Goal: Task Accomplishment & Management: Manage account settings

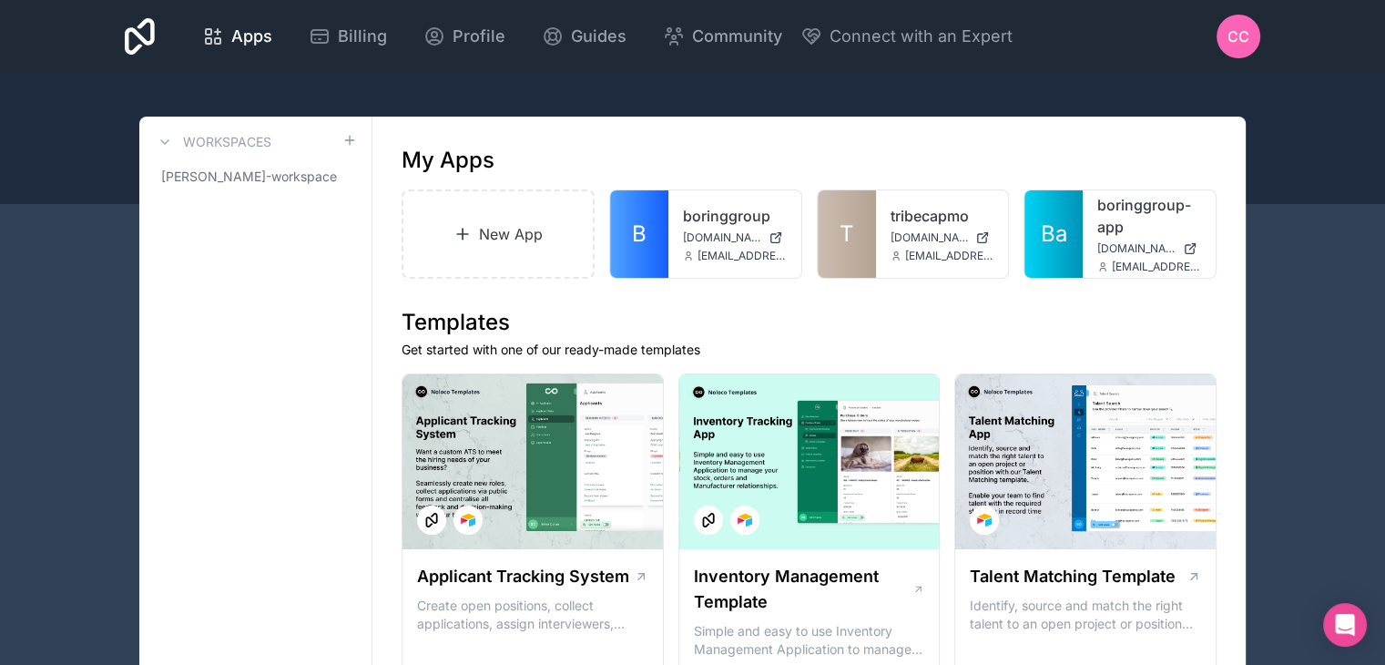
click at [1246, 37] on span "CC" at bounding box center [1238, 36] width 22 height 22
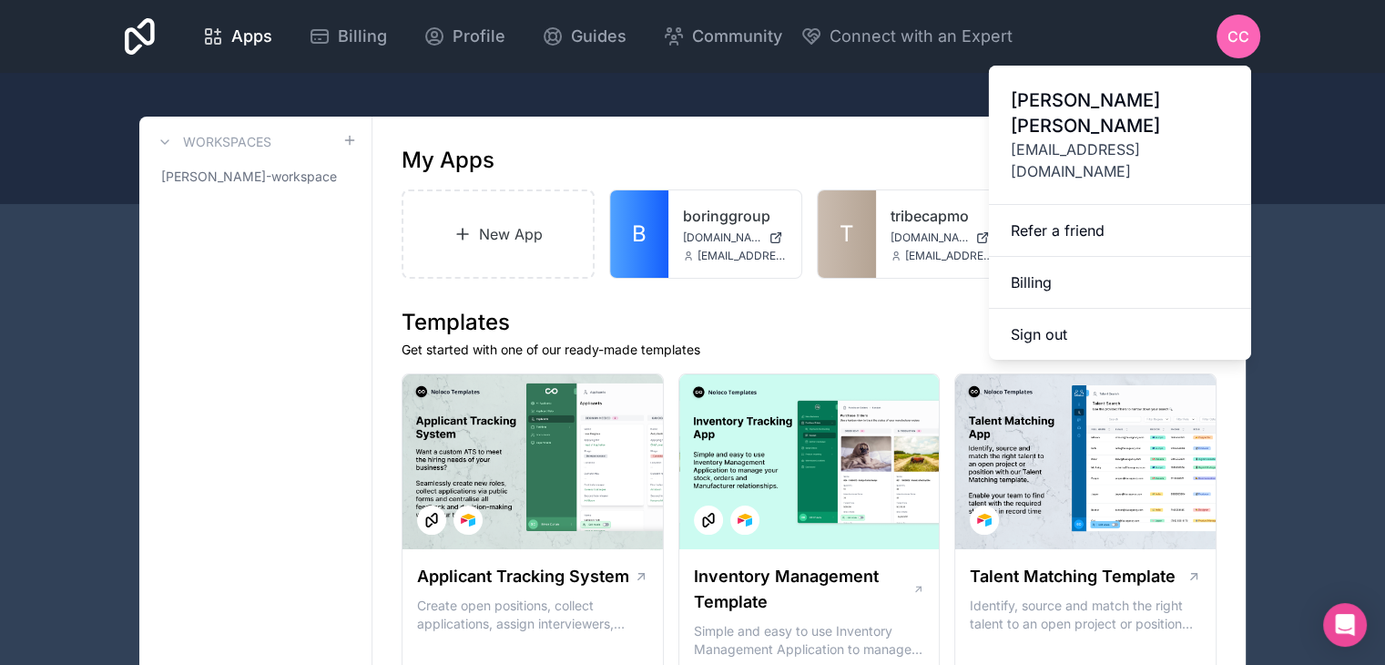
click at [1125, 309] on button "Sign out" at bounding box center [1120, 334] width 262 height 51
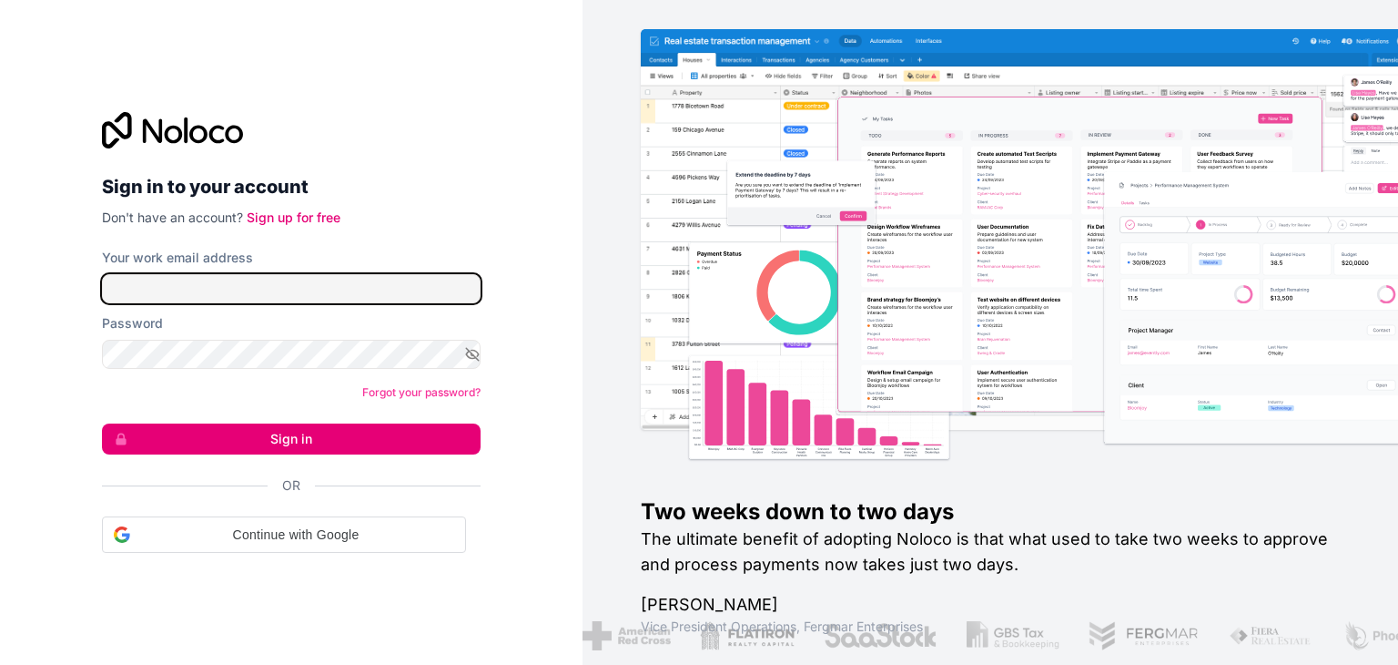
click at [321, 290] on input "Your work email address" at bounding box center [291, 288] width 379 height 29
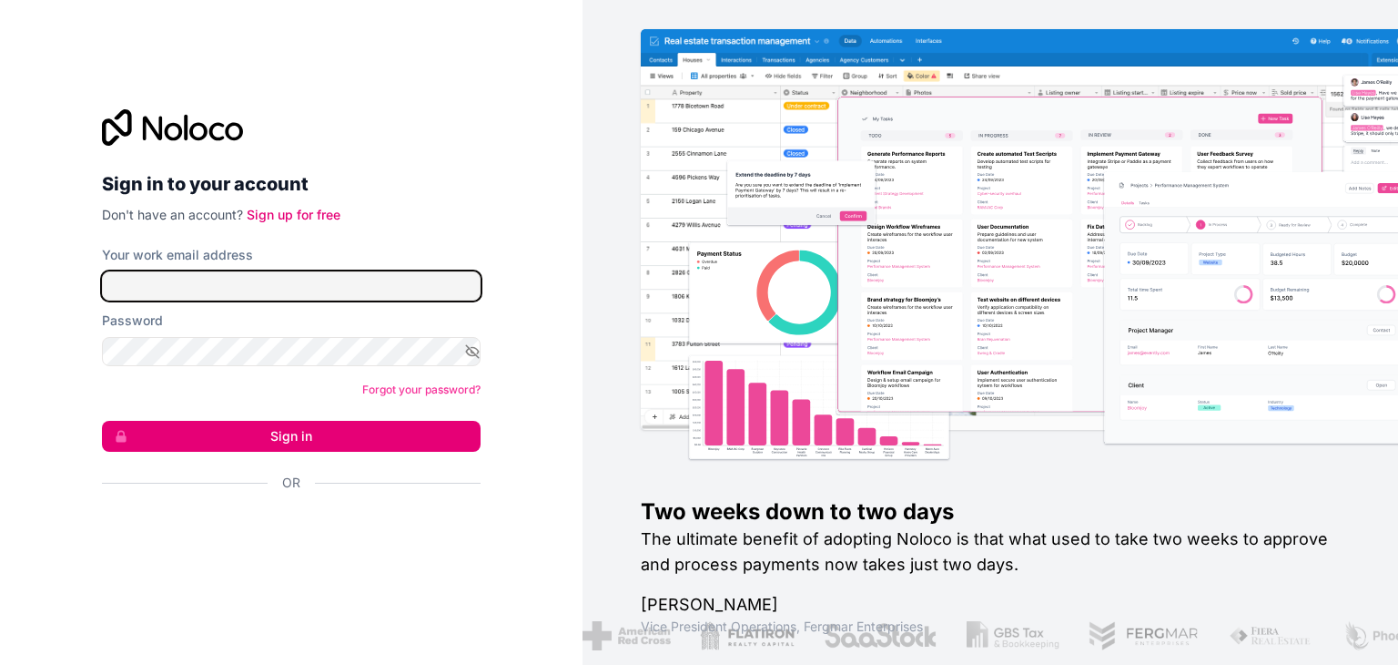
type input "**********"
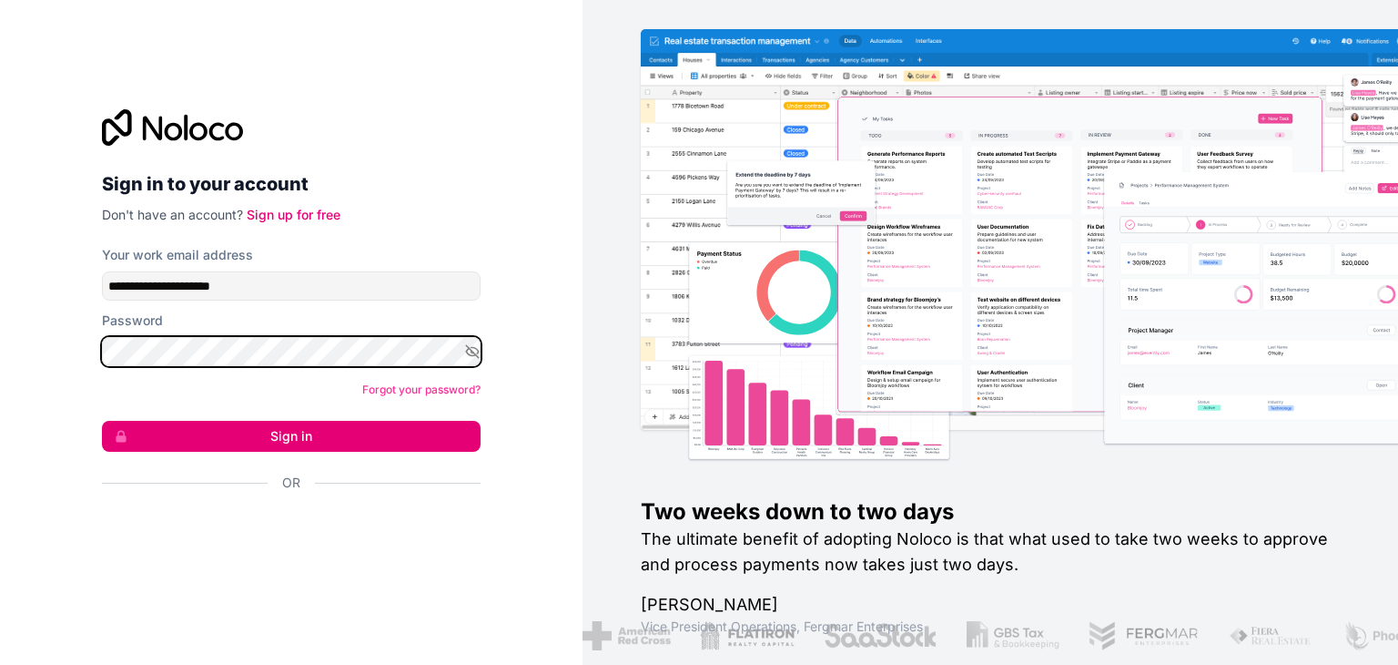
click at [102, 421] on button "Sign in" at bounding box center [291, 436] width 379 height 31
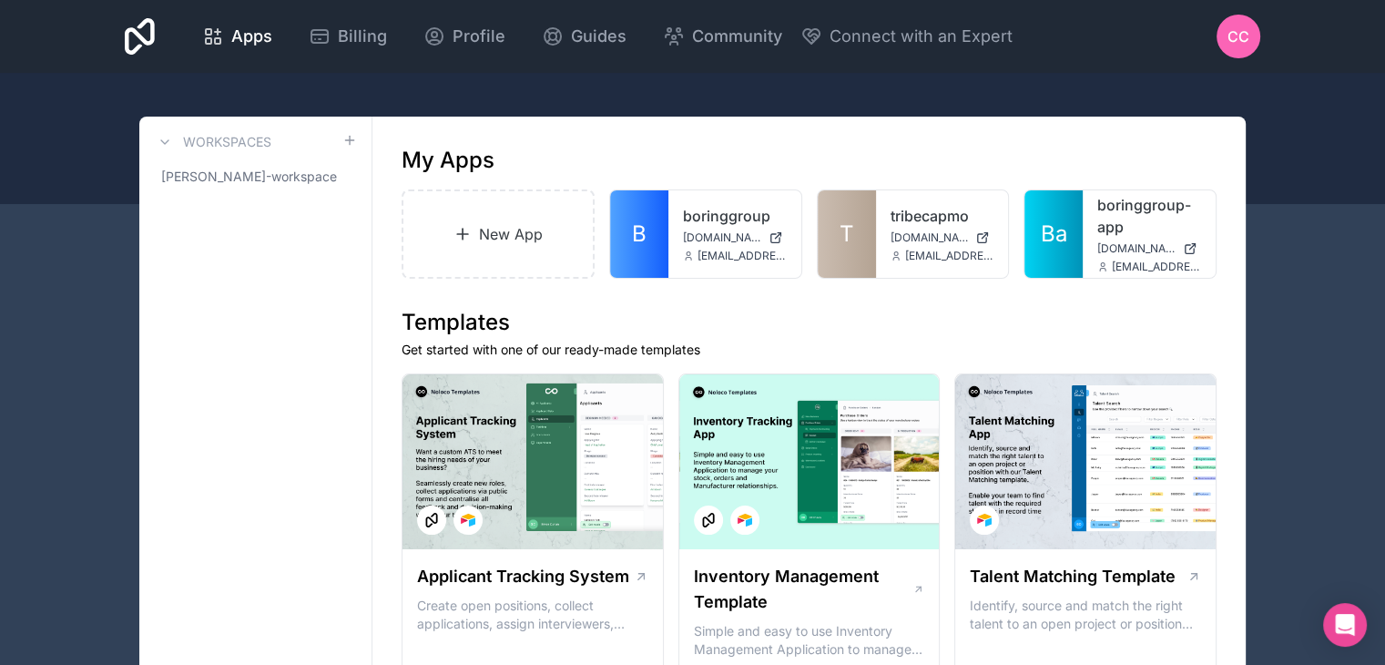
click at [869, 250] on link "T" at bounding box center [847, 233] width 58 height 87
click at [1246, 37] on span "CC" at bounding box center [1238, 36] width 22 height 22
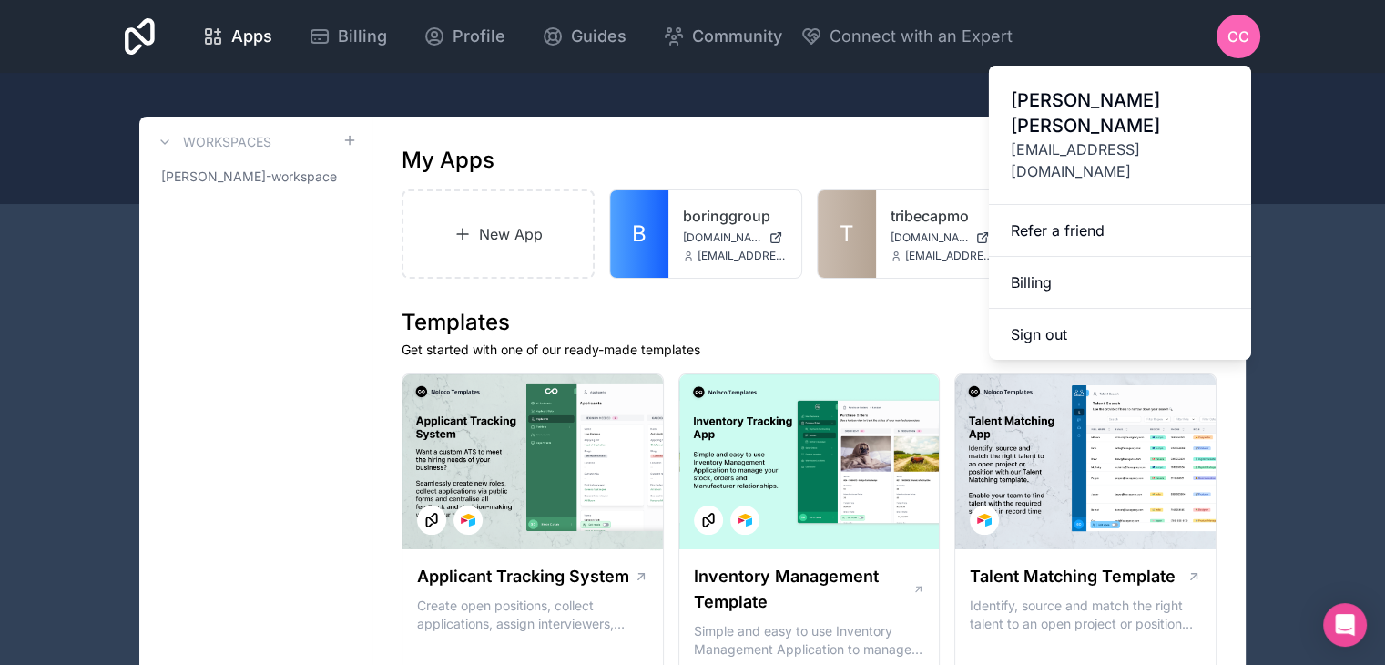
click at [1088, 309] on button "Sign out" at bounding box center [1120, 334] width 262 height 51
